Goal: Information Seeking & Learning: Learn about a topic

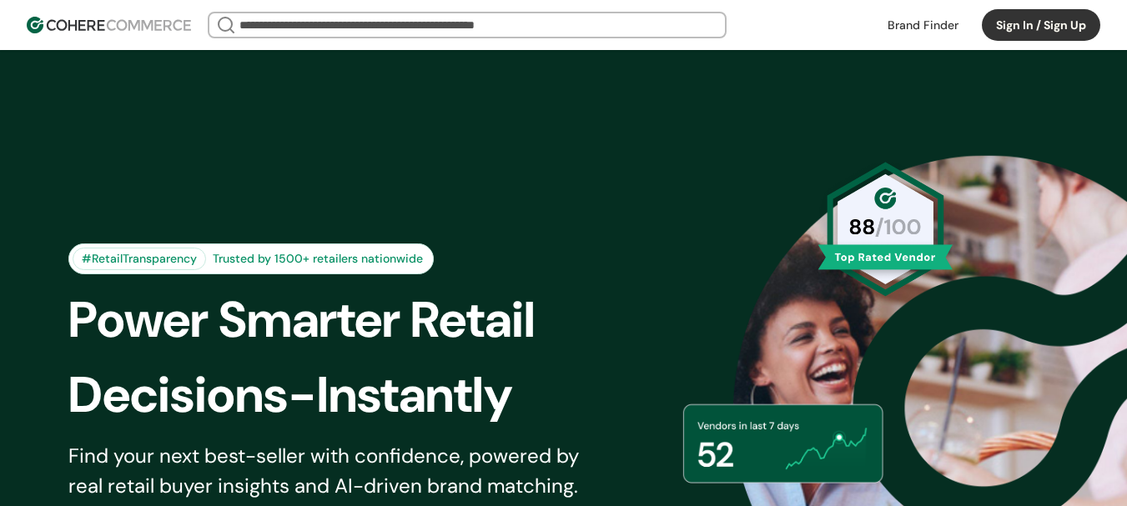
click at [916, 23] on link at bounding box center [922, 25] width 91 height 25
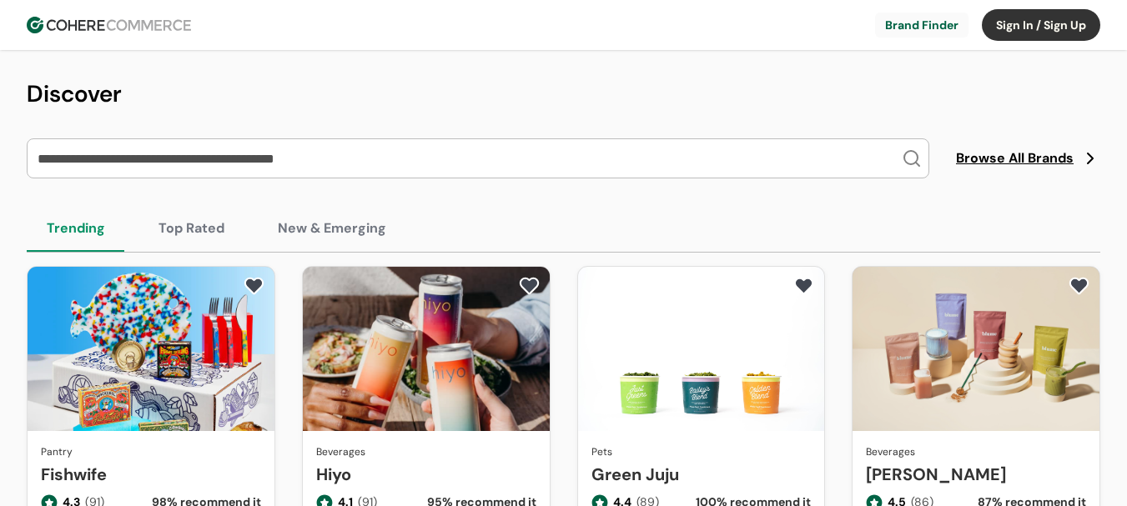
click at [299, 155] on input "search" at bounding box center [467, 158] width 867 height 38
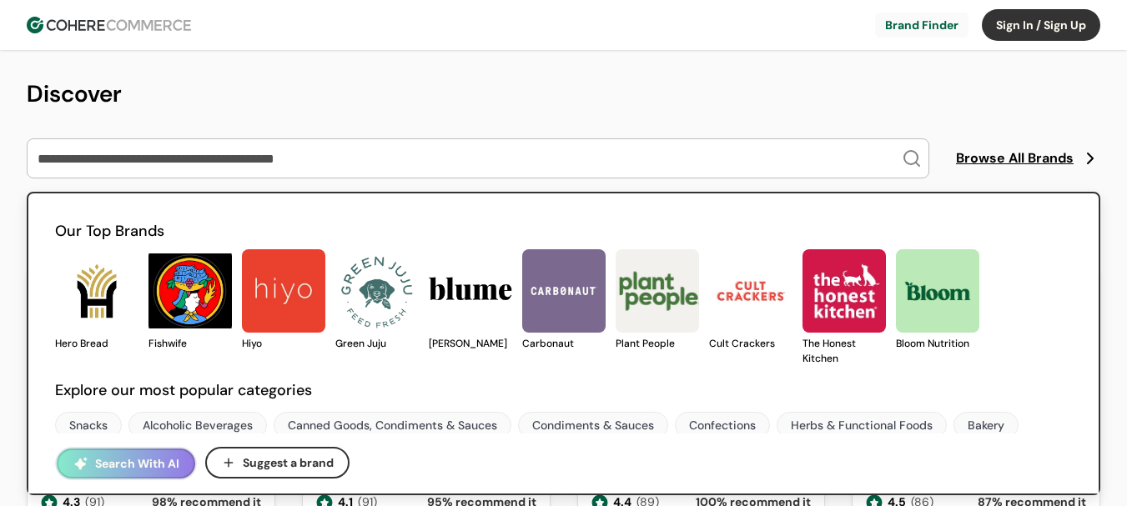
click at [134, 152] on input "search" at bounding box center [467, 158] width 867 height 38
paste input "**********"
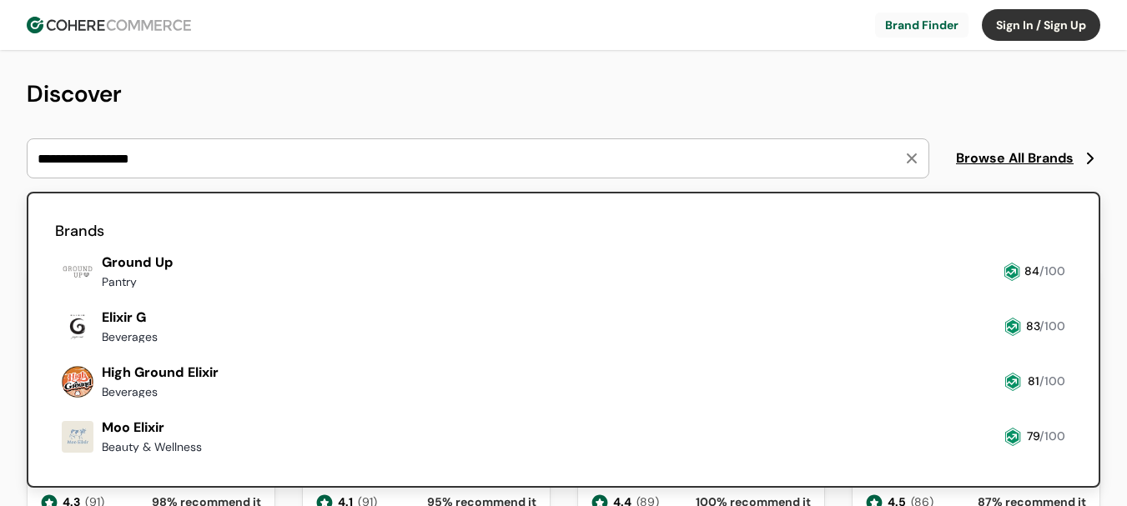
type input "**********"
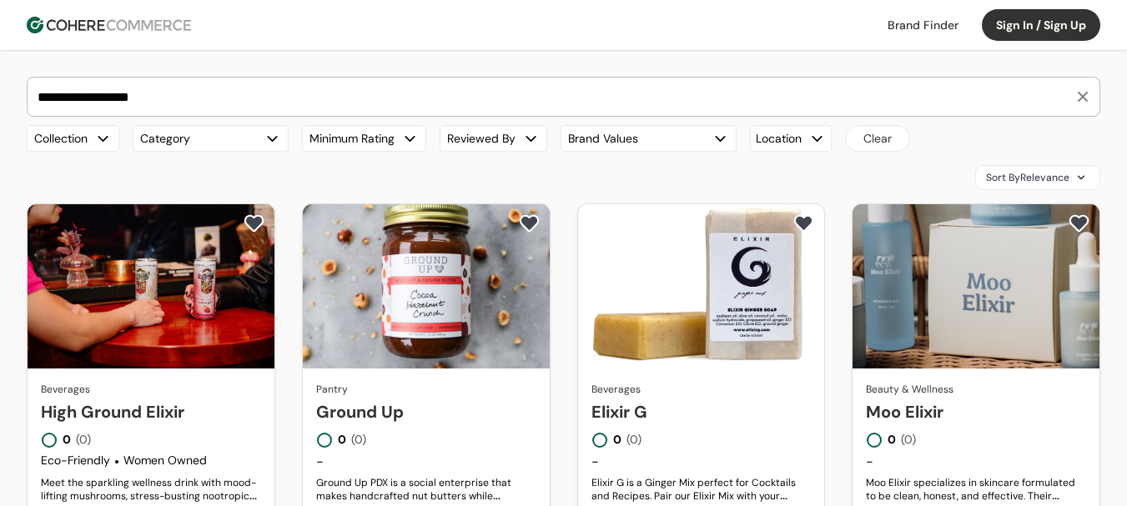
click at [198, 399] on link "High Ground Elixir" at bounding box center [151, 411] width 220 height 25
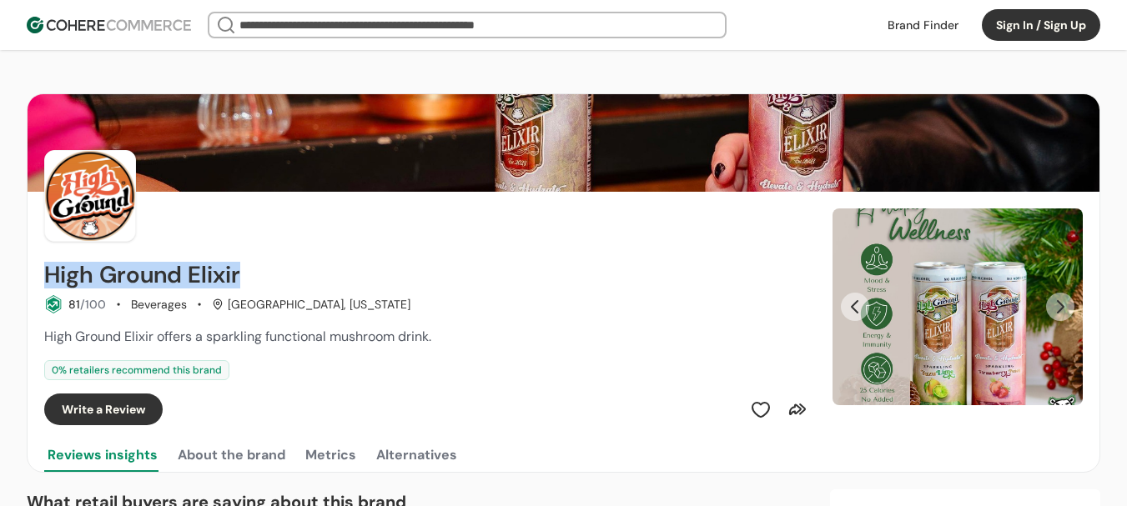
drag, startPoint x: 32, startPoint y: 277, endPoint x: 273, endPoint y: 271, distance: 241.0
click at [273, 271] on div "High Ground Elixir 81 /100 Beverages Convent Station, New Jersey High Ground El…" at bounding box center [563, 308] width 1071 height 233
copy h2 "High Ground Elixir"
click at [1042, 304] on img "Slide 1" at bounding box center [957, 306] width 250 height 197
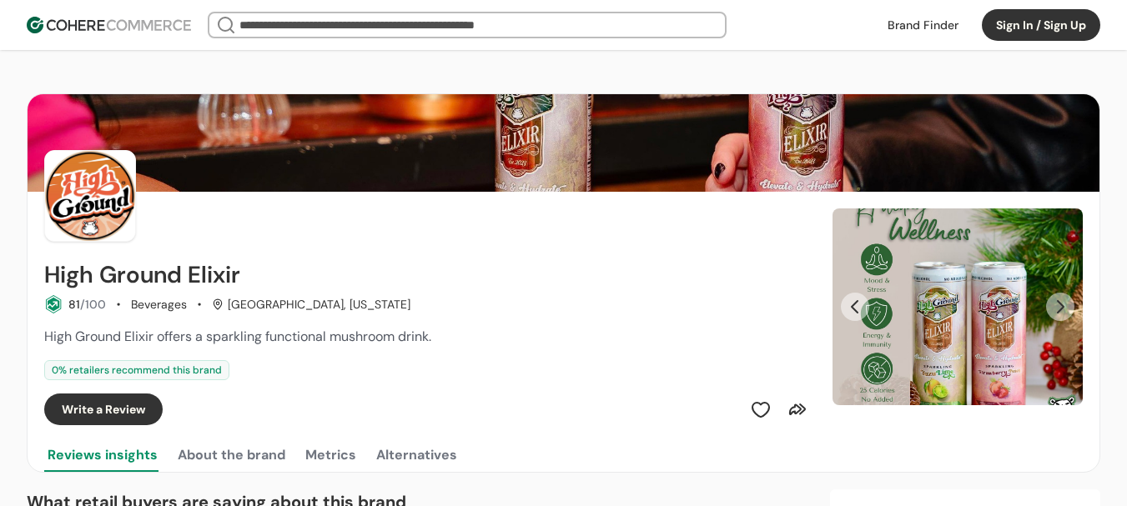
click at [1067, 301] on button "Next Slide" at bounding box center [1060, 307] width 28 height 28
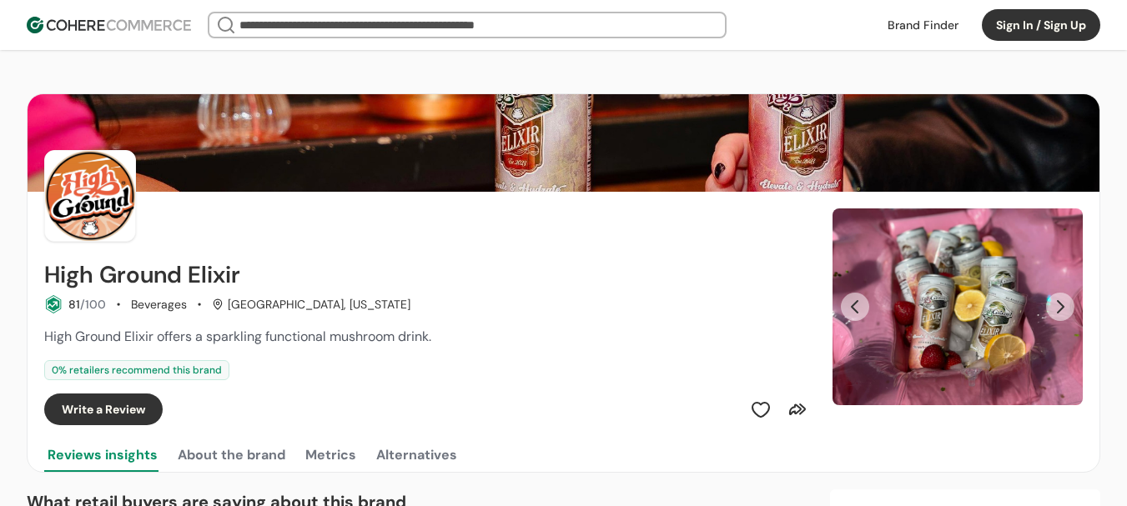
click at [1067, 301] on button "Next Slide" at bounding box center [1060, 307] width 28 height 28
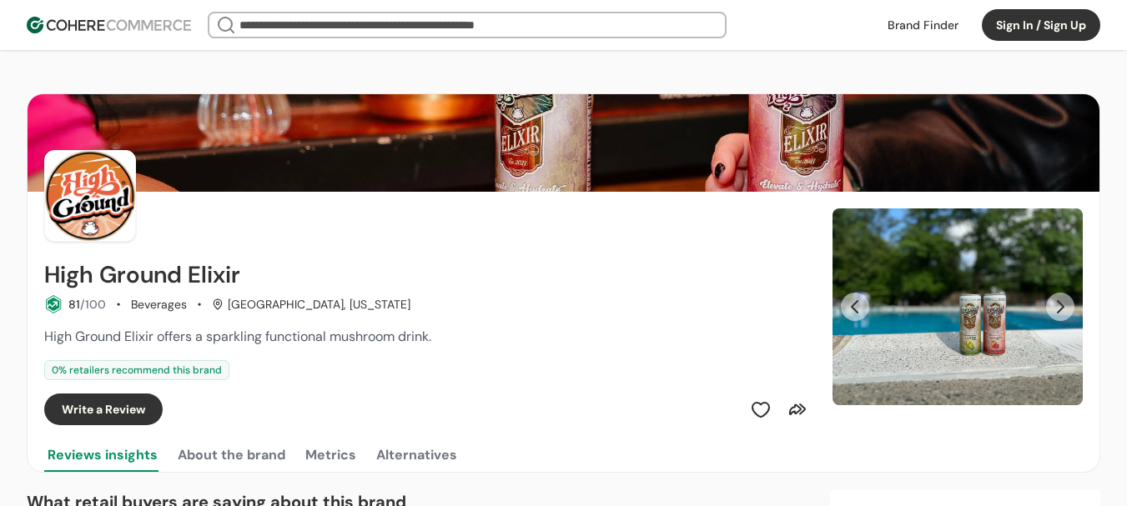
click at [1066, 302] on button "Next Slide" at bounding box center [1060, 307] width 28 height 28
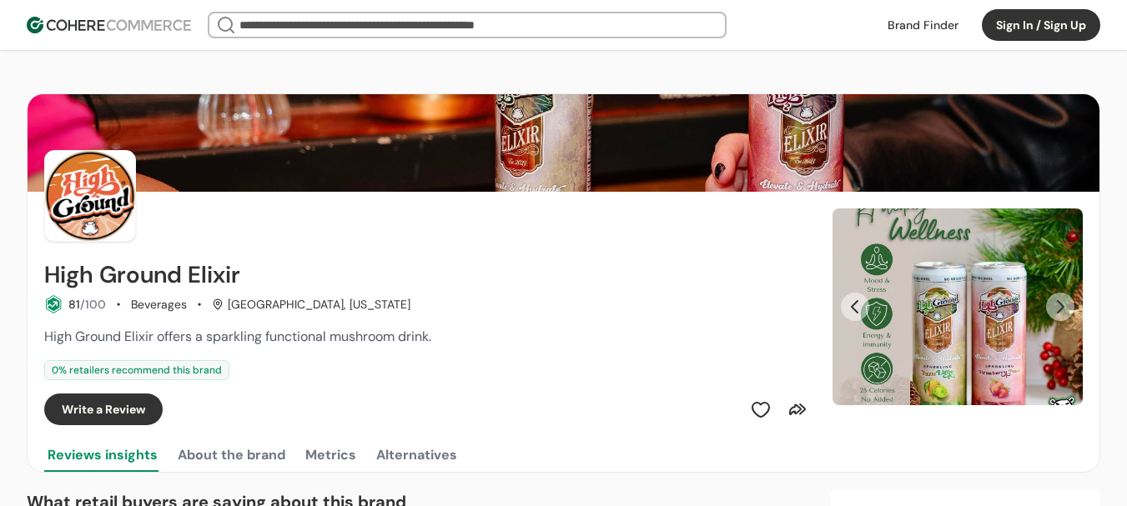
click at [1066, 302] on button "Next Slide" at bounding box center [1060, 307] width 28 height 28
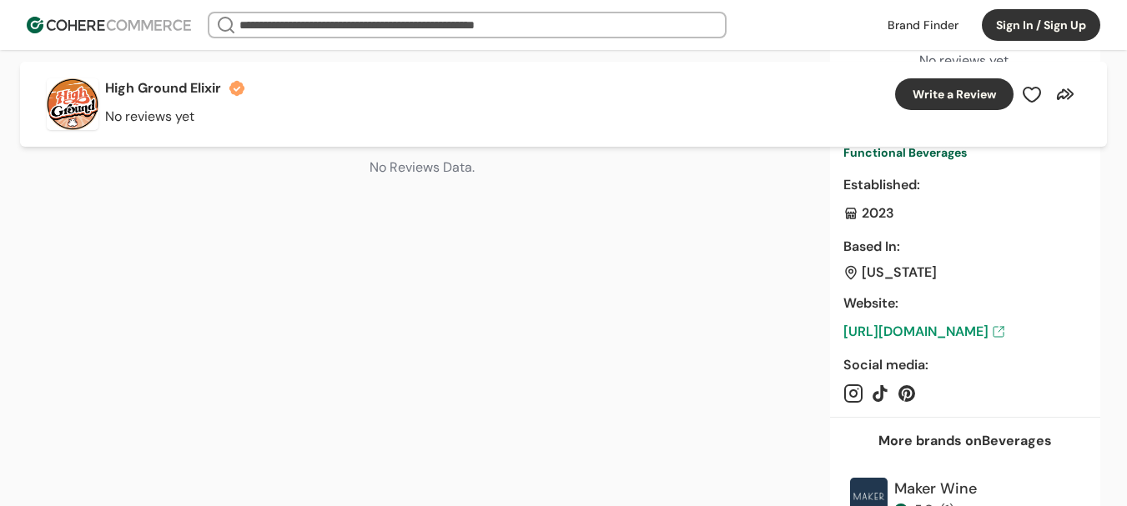
scroll to position [667, 0]
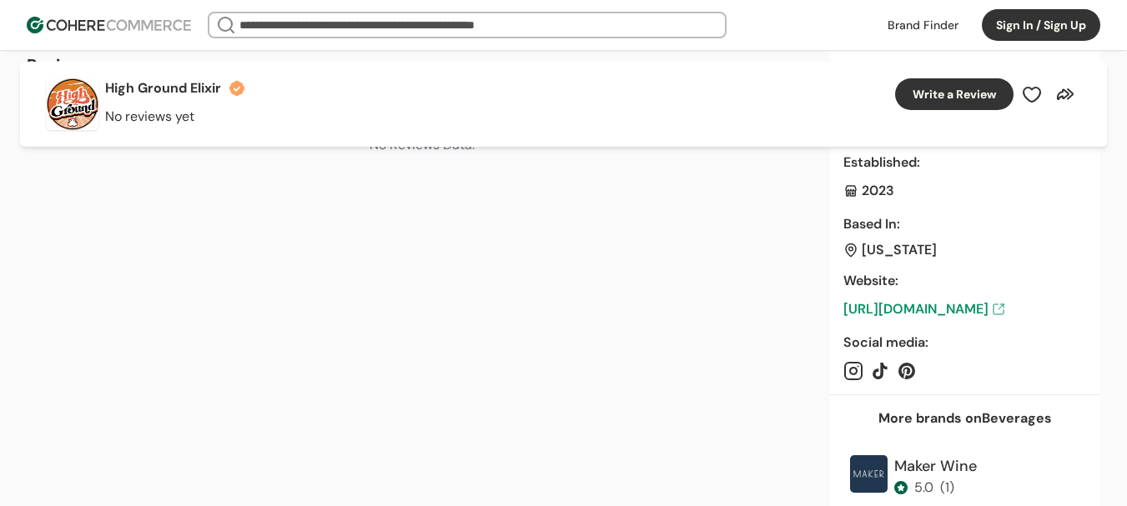
click at [956, 307] on link "https://www.drinkhighground.com/" at bounding box center [964, 309] width 243 height 20
